Goal: Task Accomplishment & Management: Manage account settings

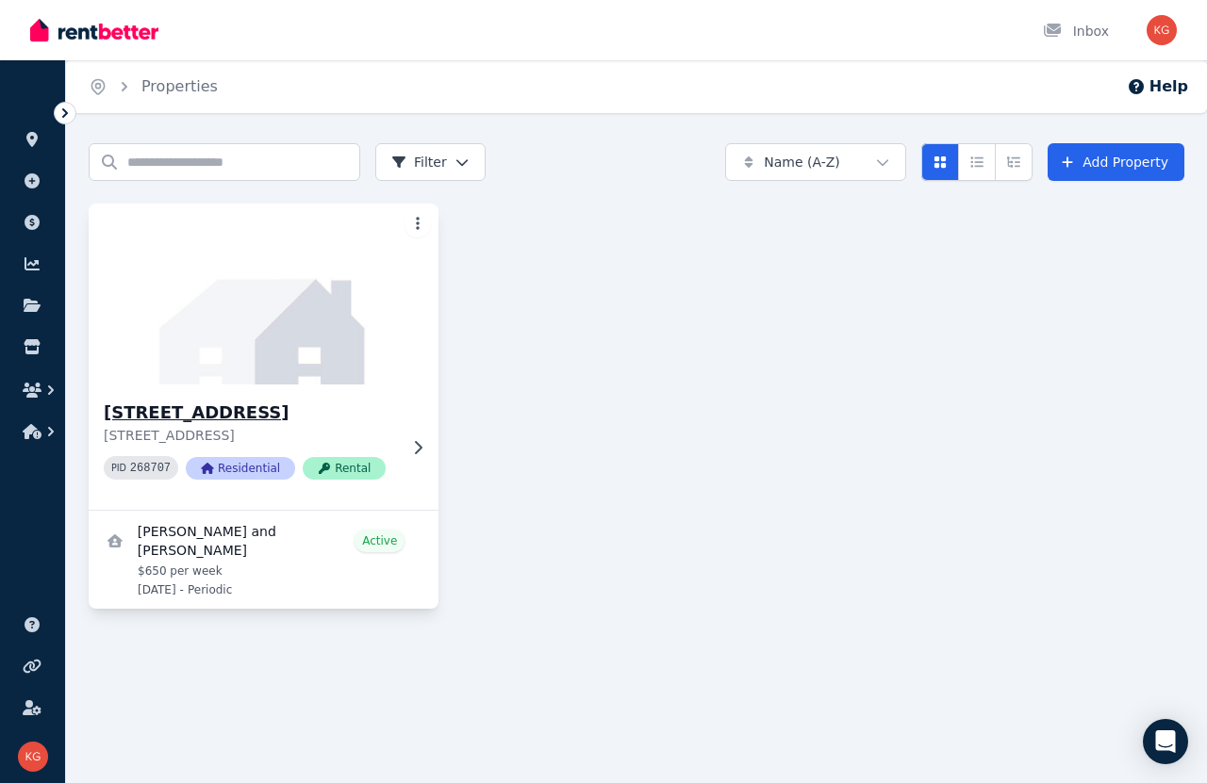
click at [321, 318] on img at bounding box center [264, 294] width 368 height 190
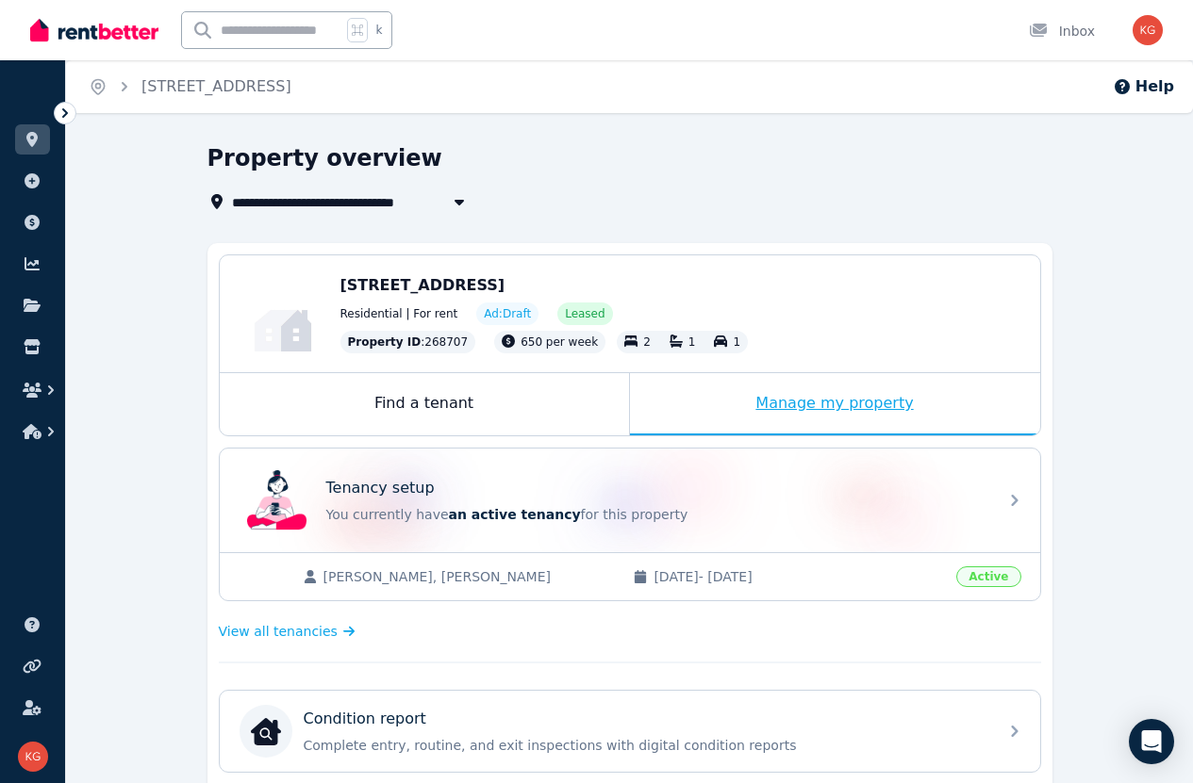
click at [779, 401] on div "Manage my property" at bounding box center [835, 404] width 410 height 62
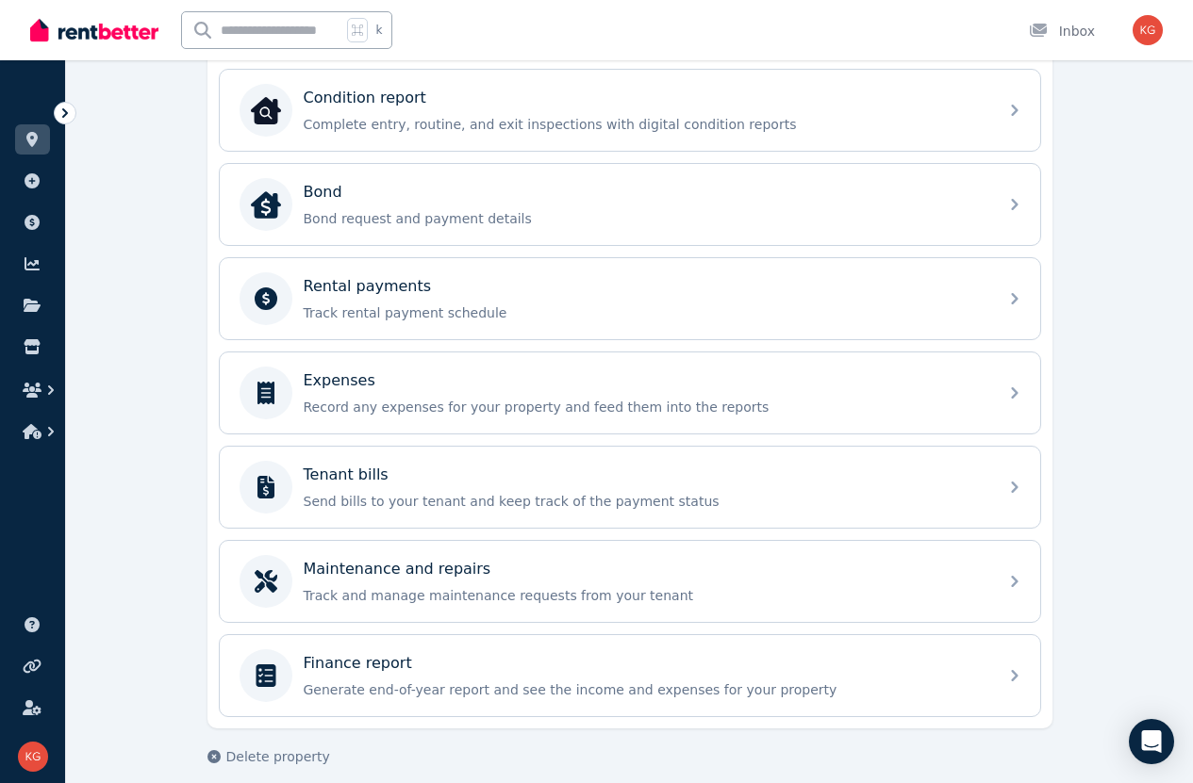
scroll to position [638, 0]
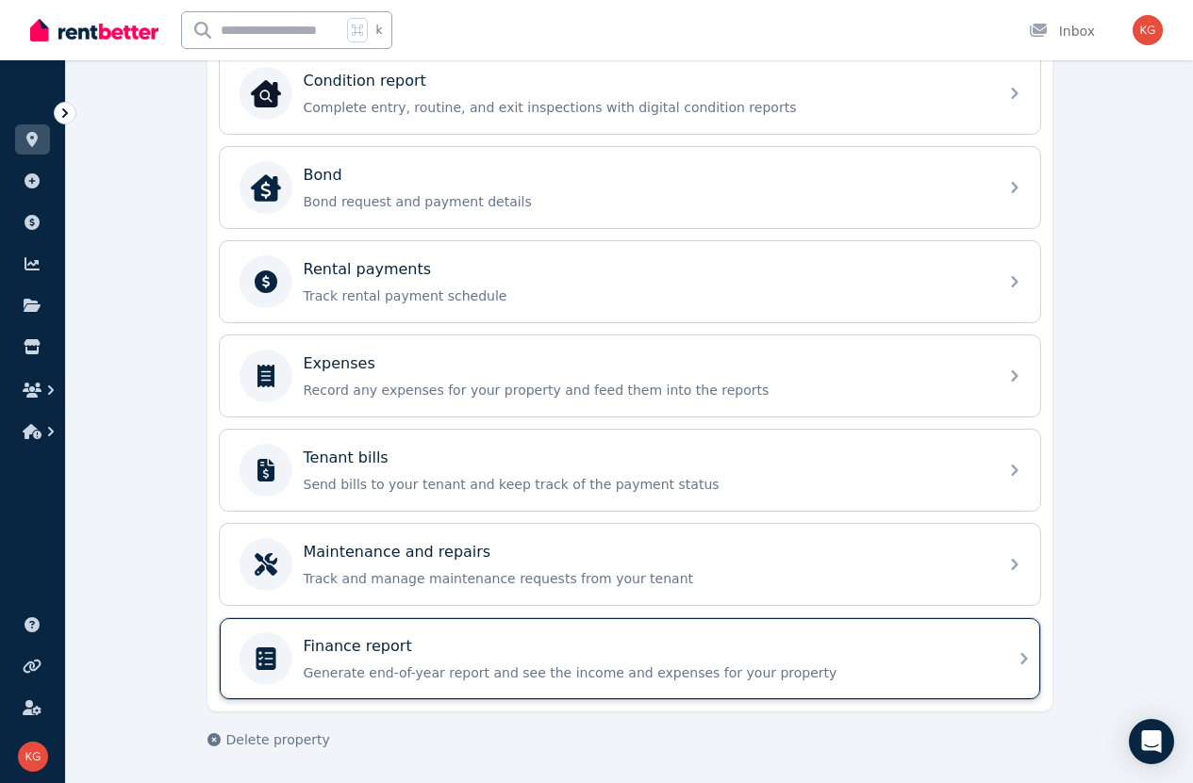
click at [812, 654] on div "Finance report" at bounding box center [645, 646] width 683 height 23
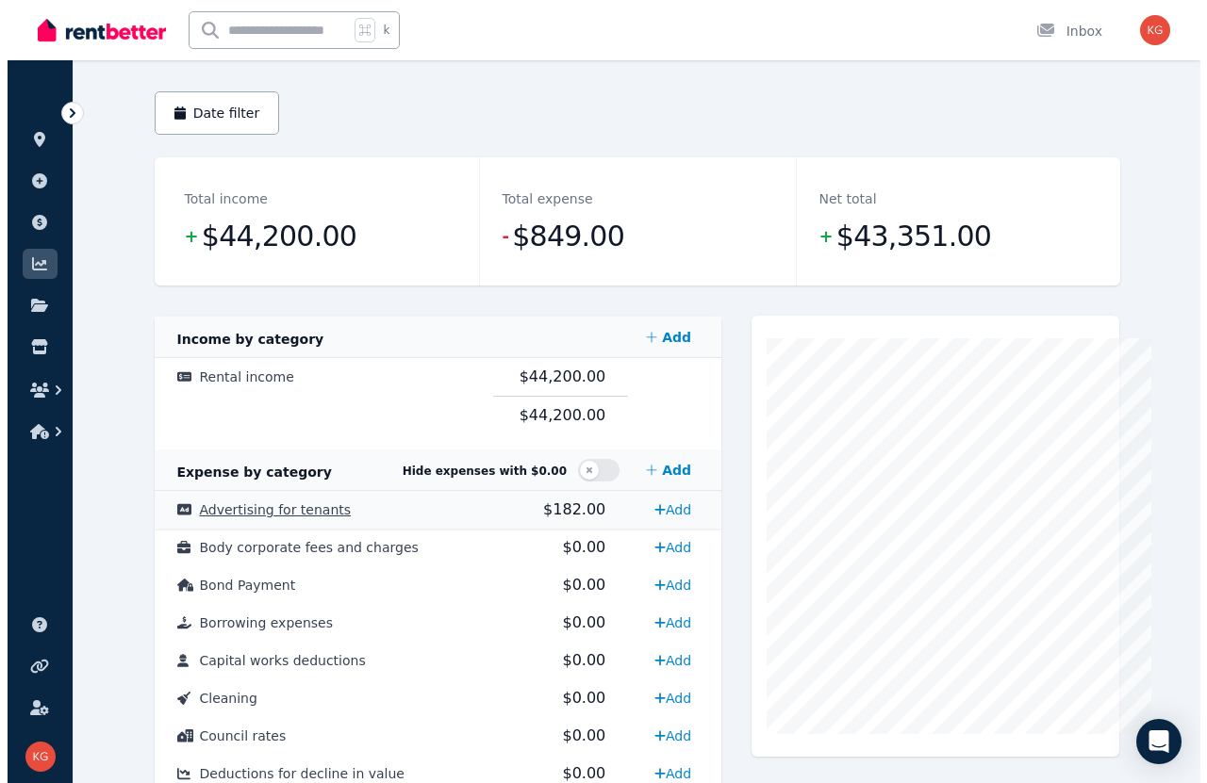
scroll to position [153, 0]
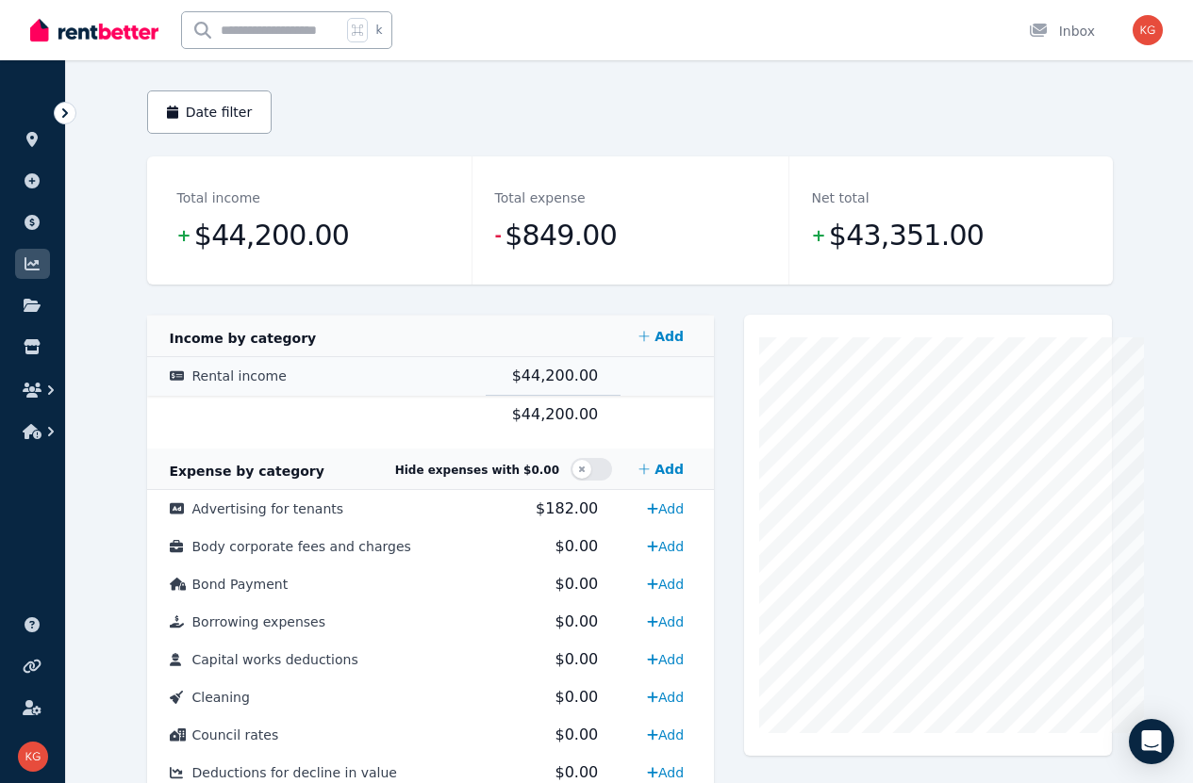
click at [192, 384] on span "Rental income" at bounding box center [239, 376] width 94 height 15
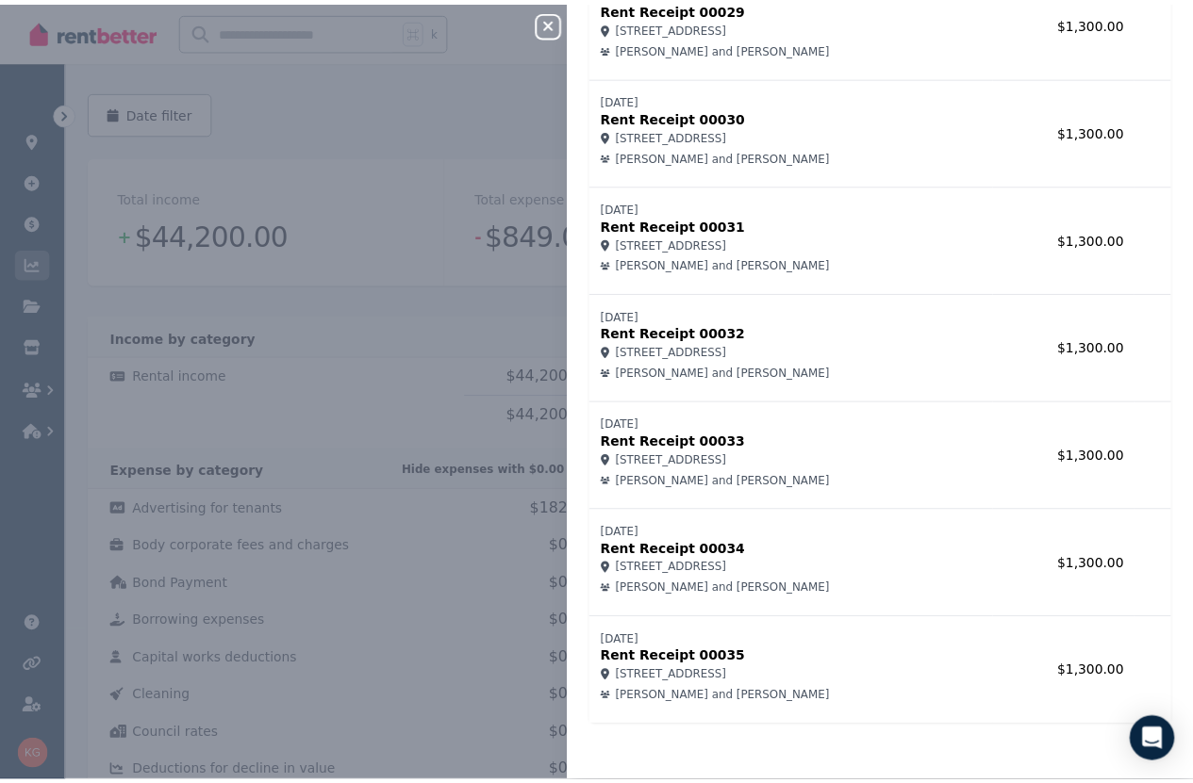
scroll to position [0, 0]
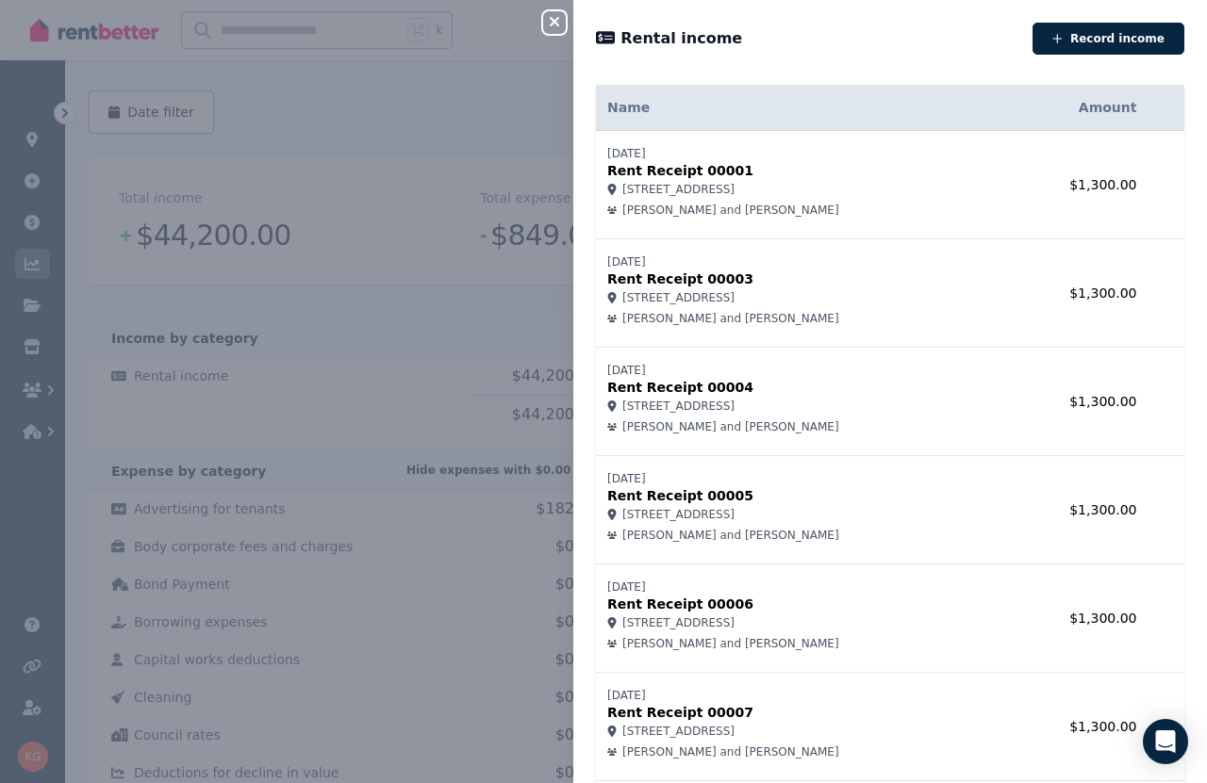
click at [559, 20] on icon "button" at bounding box center [554, 21] width 23 height 15
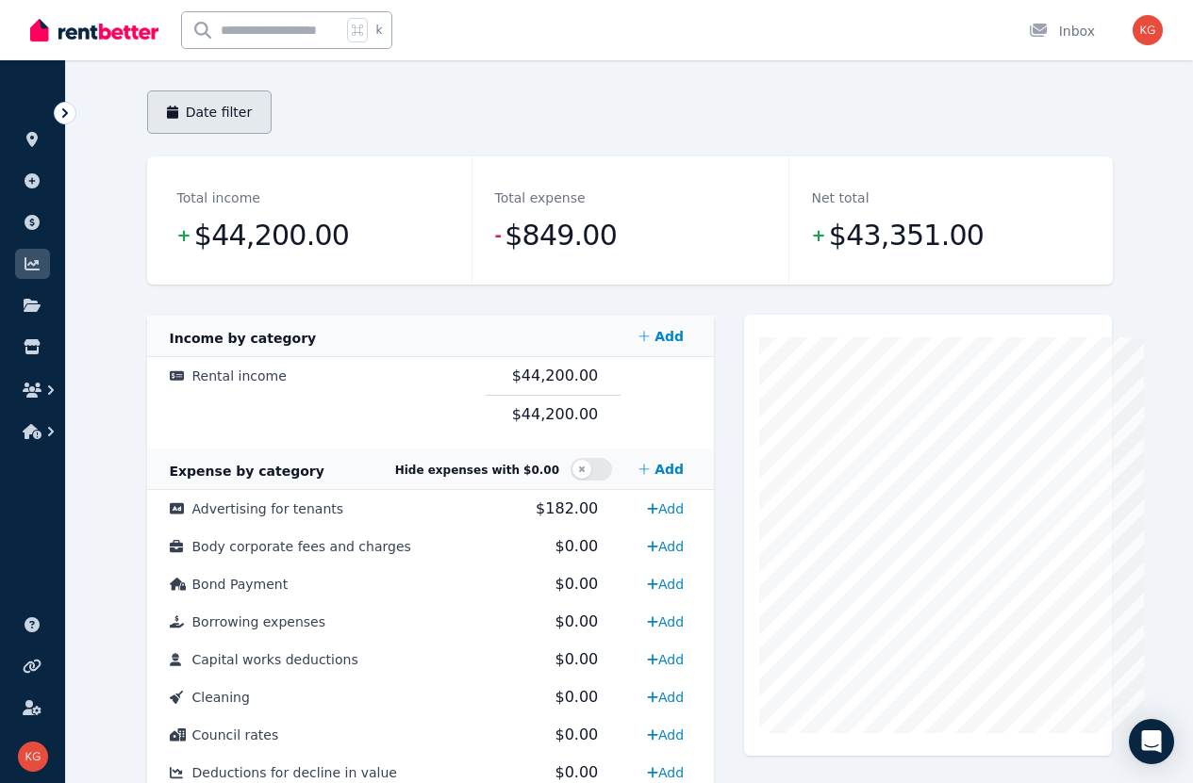
click at [184, 125] on button "Date filter" at bounding box center [209, 112] width 125 height 43
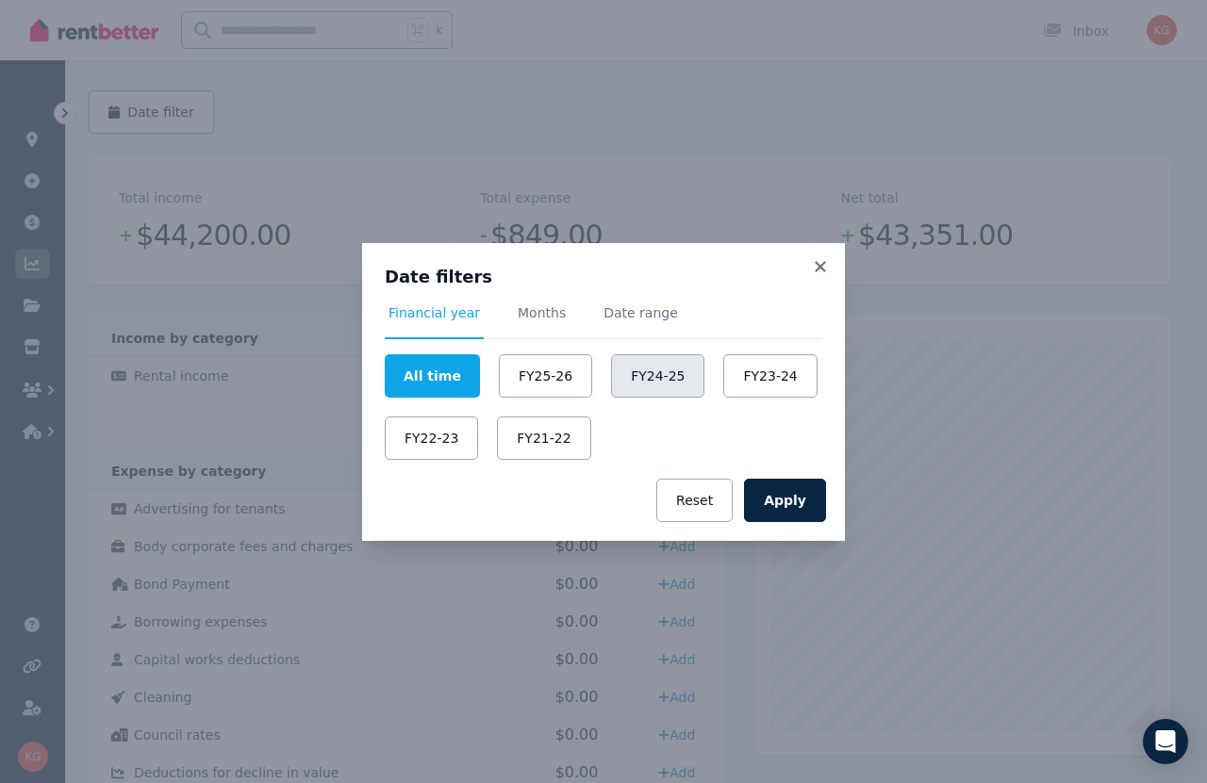
click at [657, 376] on button "FY24-25" at bounding box center [657, 375] width 93 height 43
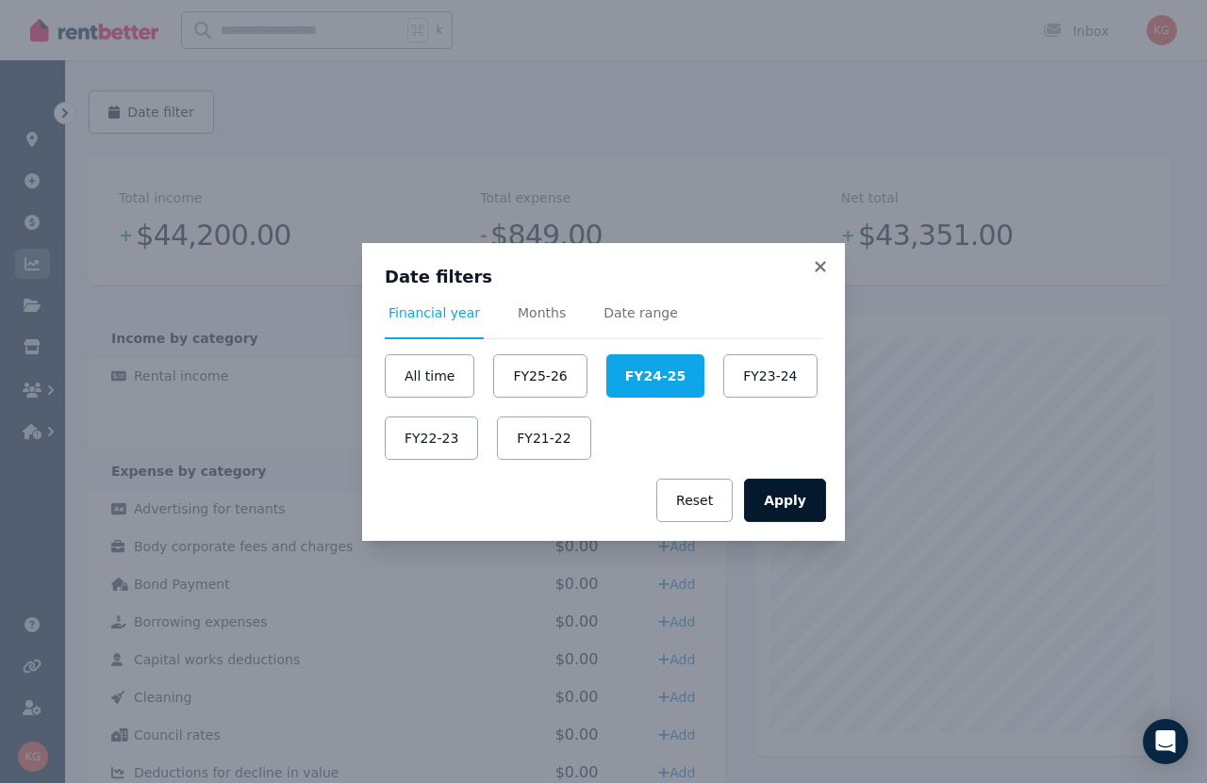
click at [799, 502] on button "Apply" at bounding box center [785, 500] width 82 height 43
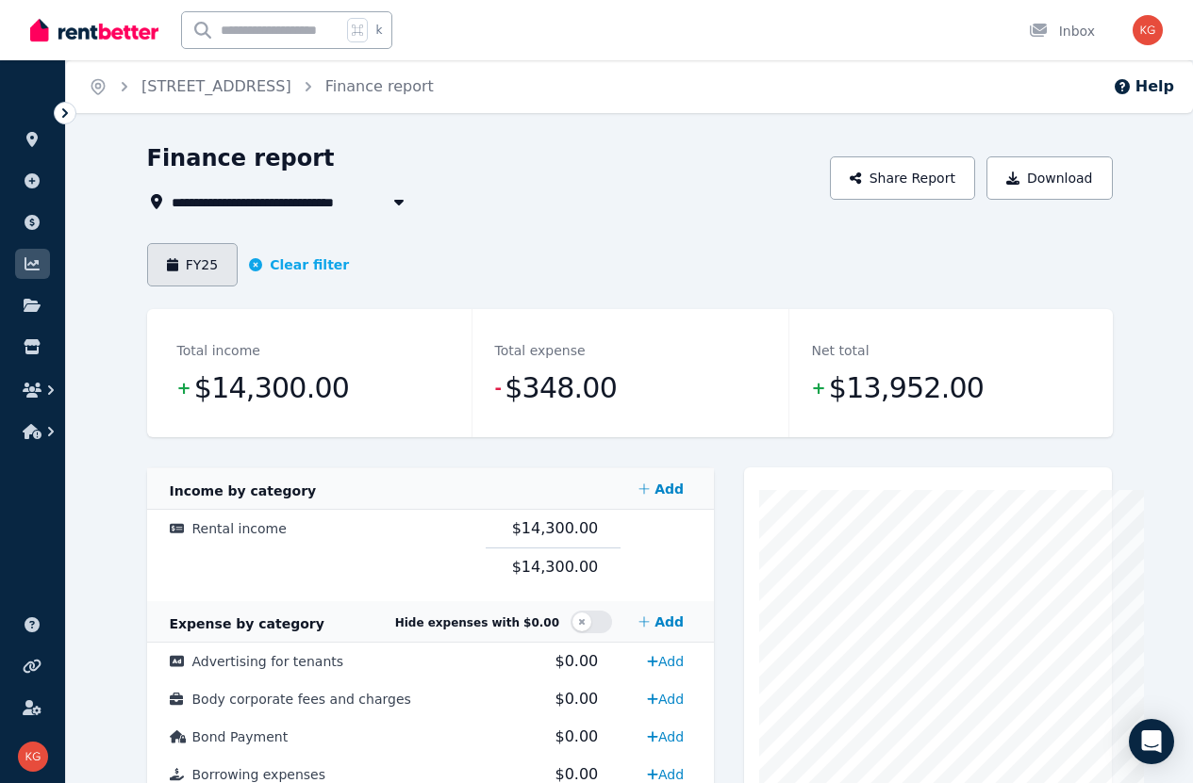
click at [171, 266] on button "FY25" at bounding box center [192, 264] width 91 height 43
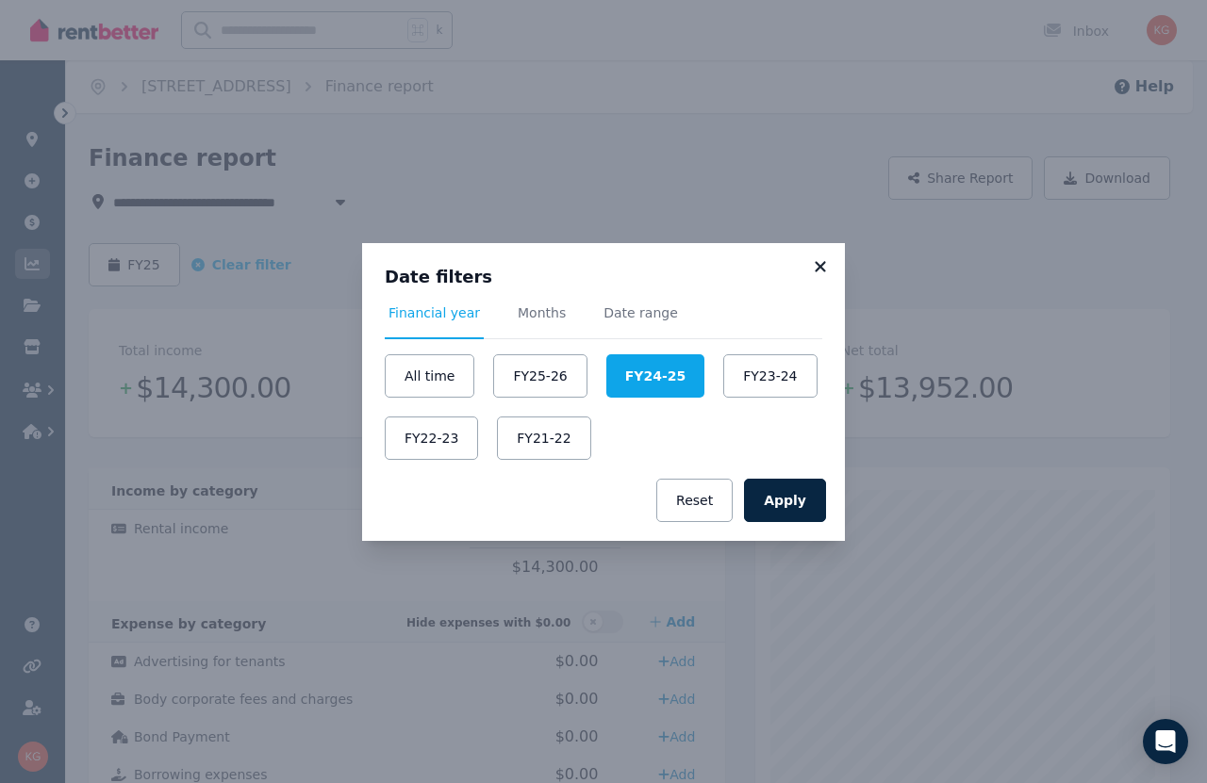
click at [824, 270] on icon at bounding box center [820, 266] width 10 height 10
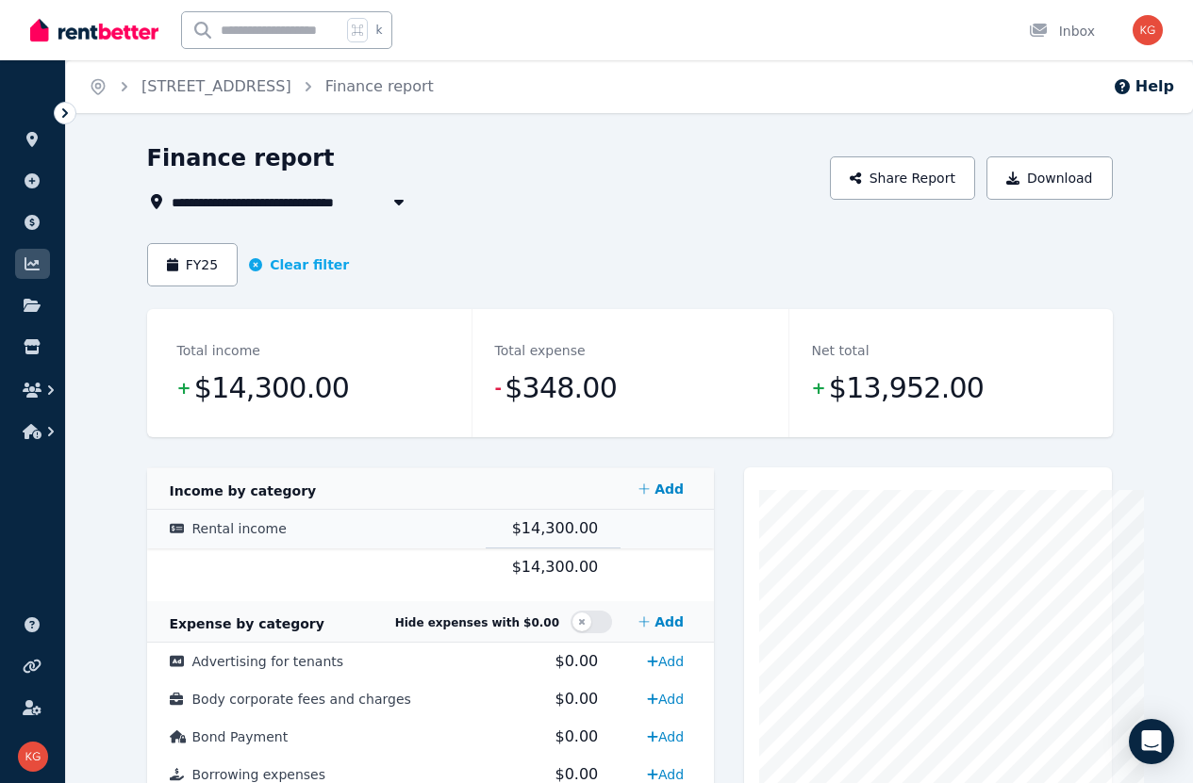
click at [202, 534] on span "Rental income" at bounding box center [239, 528] width 94 height 15
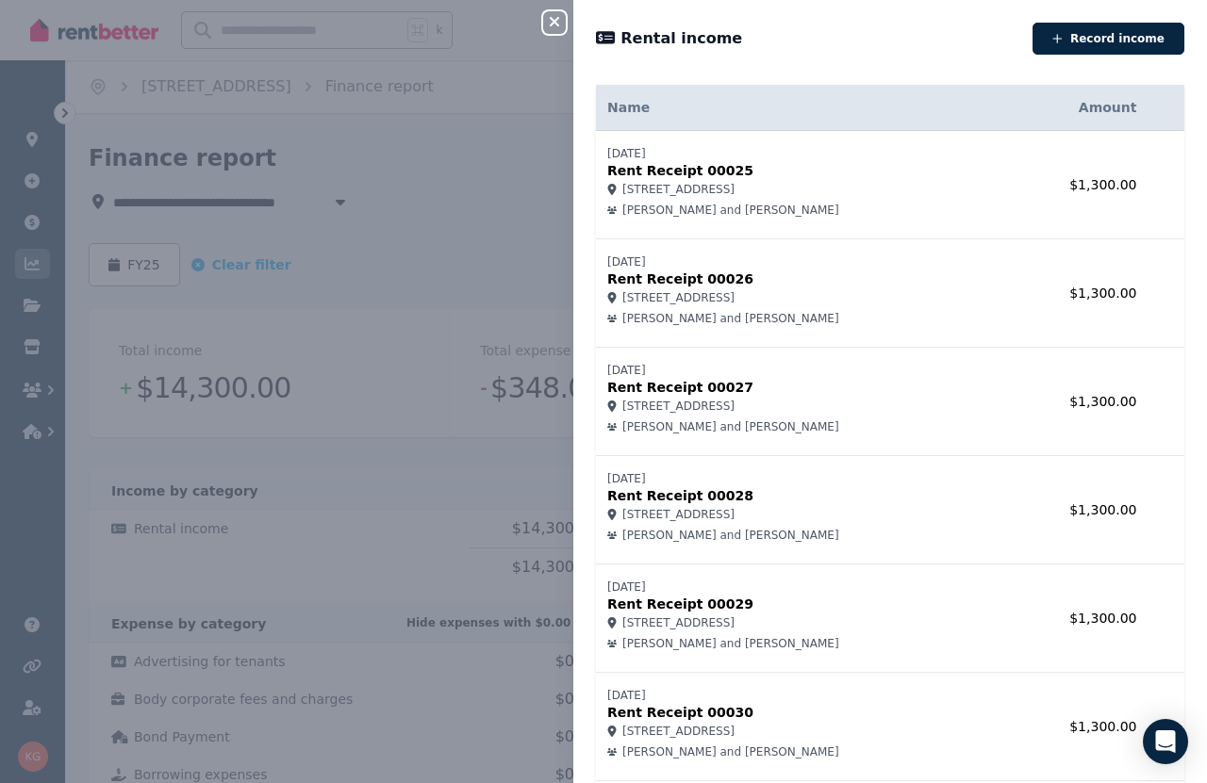
click at [557, 25] on icon "button" at bounding box center [554, 21] width 9 height 9
